Goal: Task Accomplishment & Management: Use online tool/utility

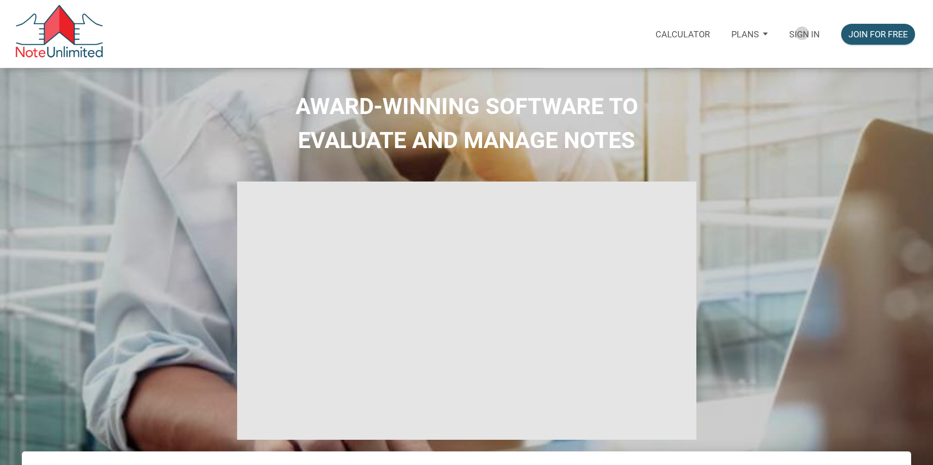
click at [801, 33] on p "Sign in" at bounding box center [804, 34] width 31 height 10
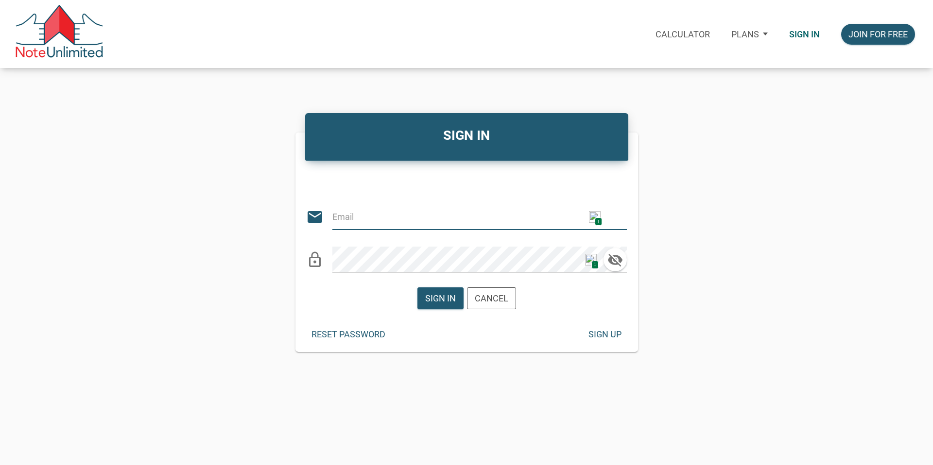
type input "[EMAIL_ADDRESS][DOMAIN_NAME]"
click at [435, 293] on div "Sign in" at bounding box center [440, 298] width 31 height 13
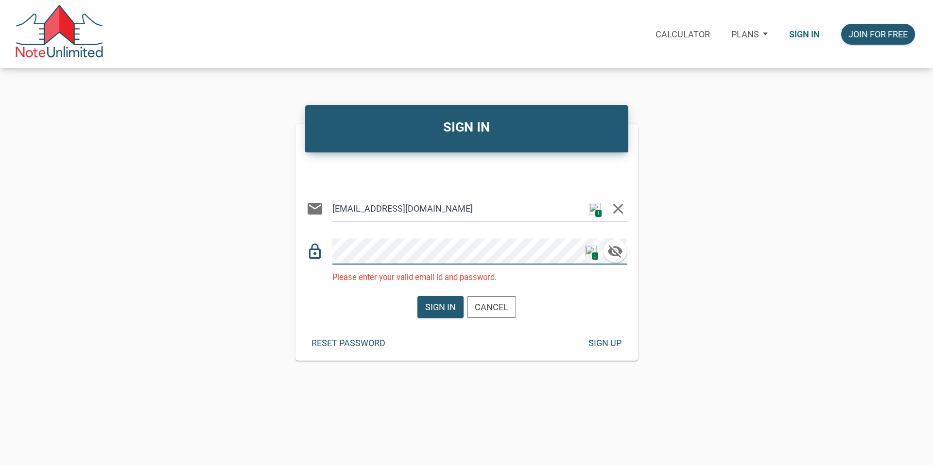
click at [325, 249] on div "lock_outline 1" at bounding box center [466, 247] width 321 height 36
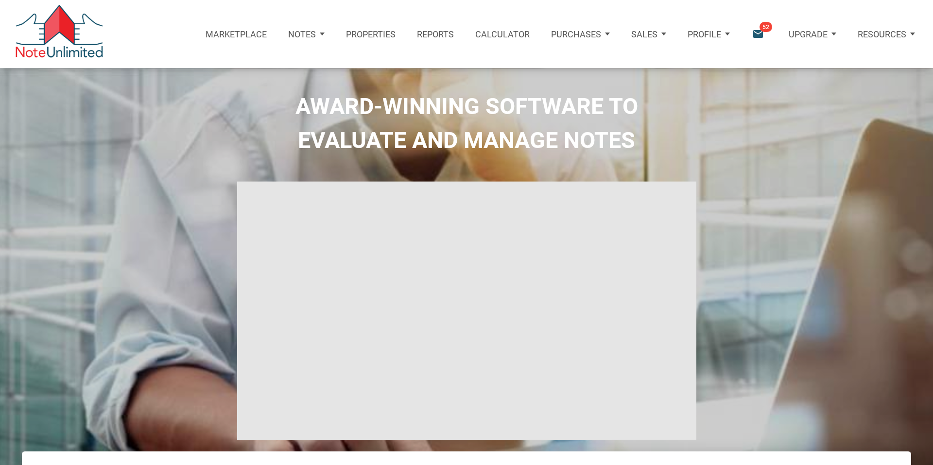
type input "Introduction to new features"
select select
click at [306, 36] on p "Notes" at bounding box center [302, 34] width 28 height 10
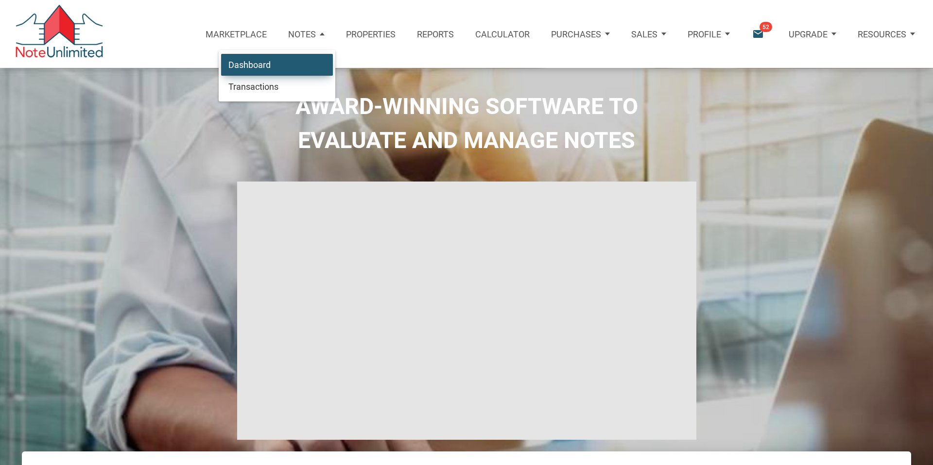
click at [268, 65] on link "Dashboard" at bounding box center [277, 64] width 112 height 22
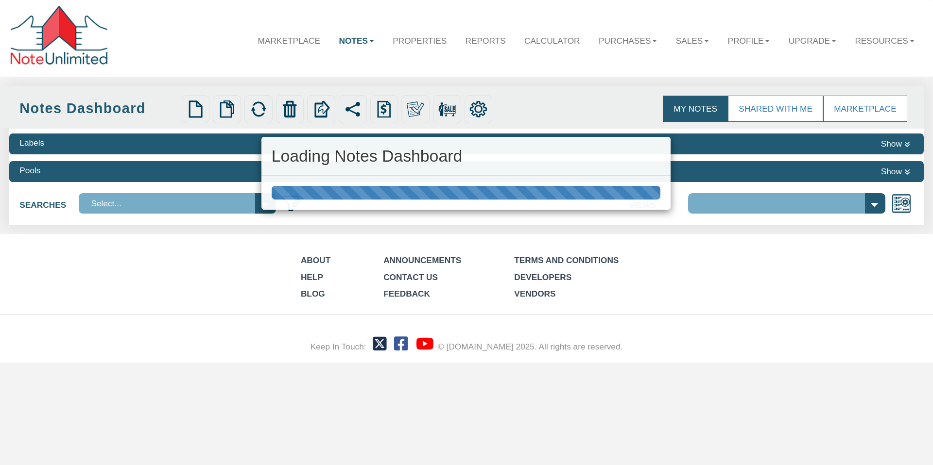
select select "316"
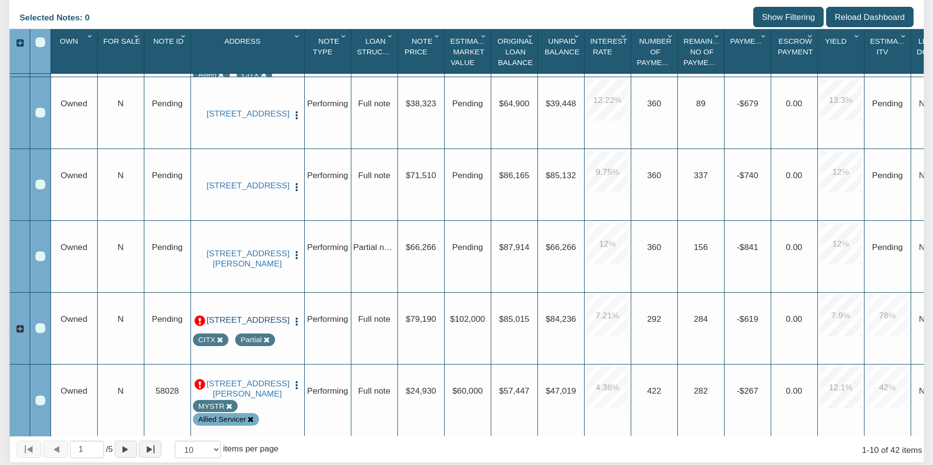
click at [273, 322] on link "11723 Us Highway 231, ROCKFORD, AL, 35136" at bounding box center [247, 320] width 82 height 10
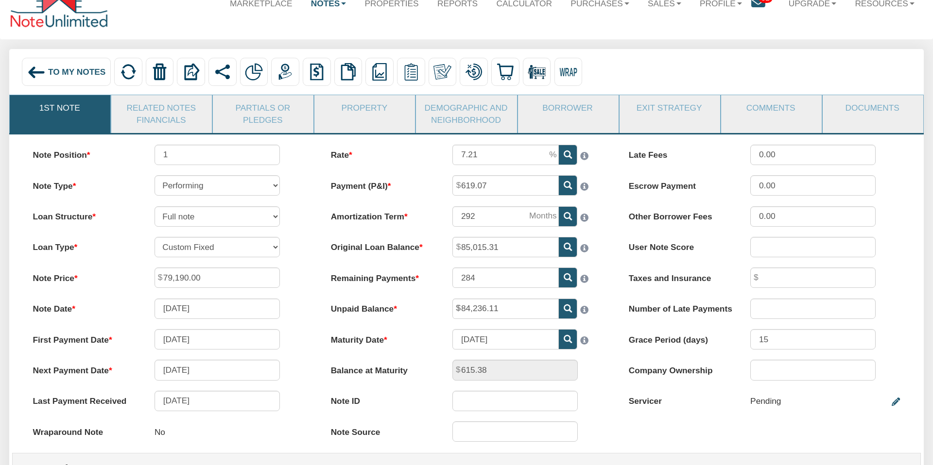
click at [259, 111] on link "Partials or Pledges" at bounding box center [263, 113] width 100 height 37
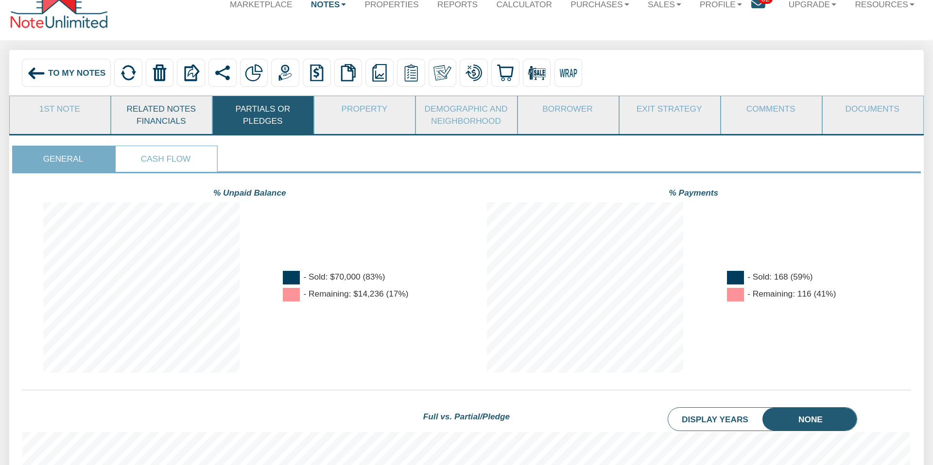
scroll to position [36, 0]
click at [163, 113] on link "Related Notes Financials" at bounding box center [161, 115] width 100 height 37
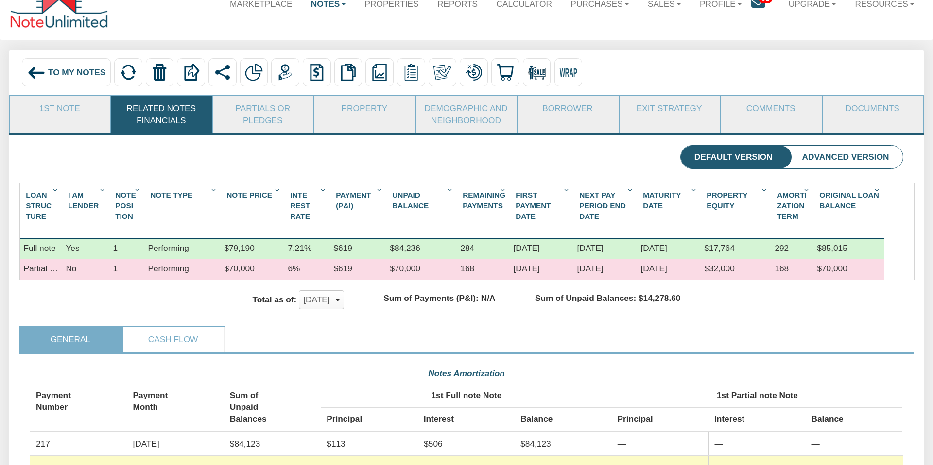
scroll to position [34, 0]
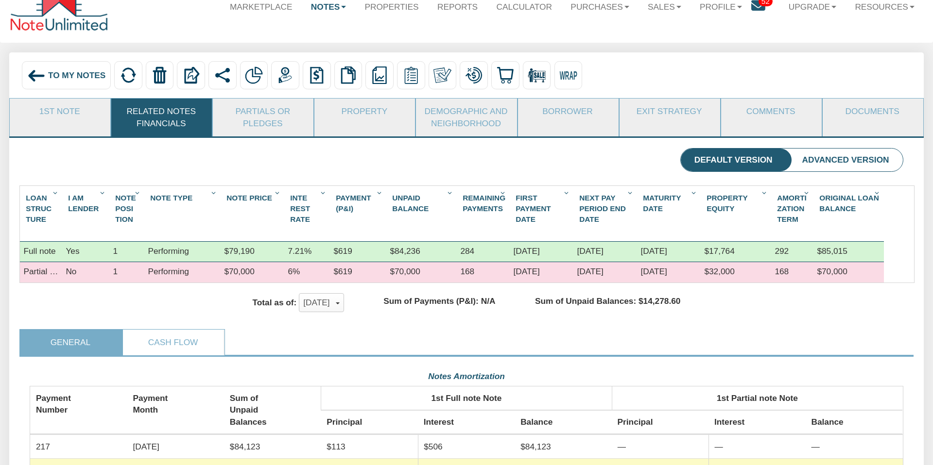
click at [52, 78] on span "To My Notes" at bounding box center [76, 75] width 57 height 10
